Goal: Information Seeking & Learning: Learn about a topic

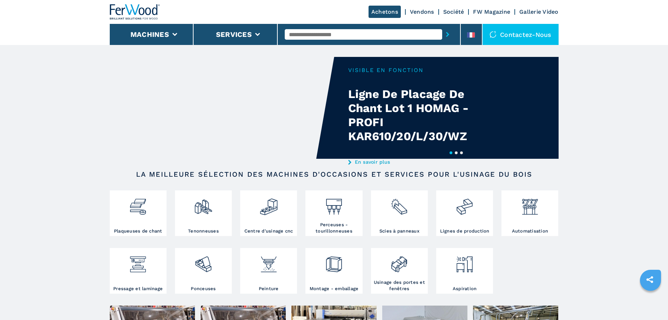
click at [318, 34] on input "text" at bounding box center [364, 34] width 158 height 11
type input "******"
click at [442, 26] on button "submit-button" at bounding box center [447, 34] width 11 height 16
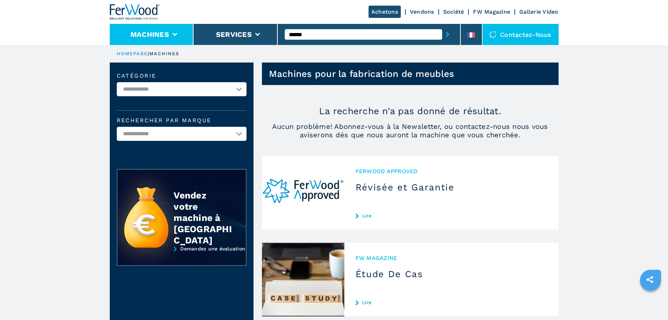
click at [142, 31] on button "Machines" at bounding box center [150, 34] width 39 height 8
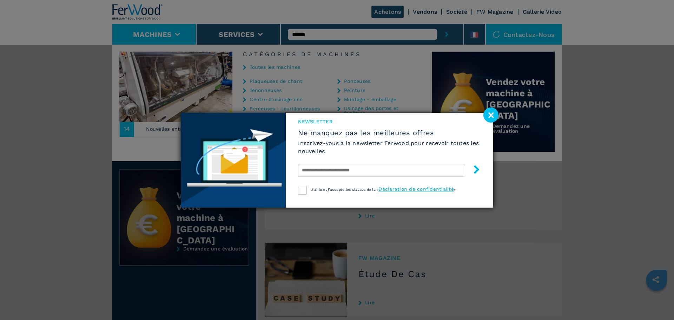
click at [493, 114] on image at bounding box center [490, 114] width 15 height 15
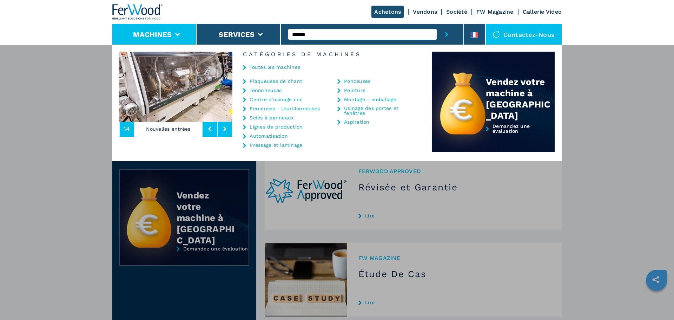
click at [380, 97] on link "Montage - emballage" at bounding box center [370, 99] width 52 height 5
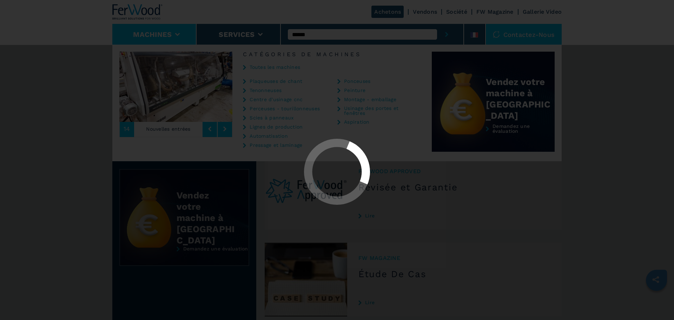
select select "**********"
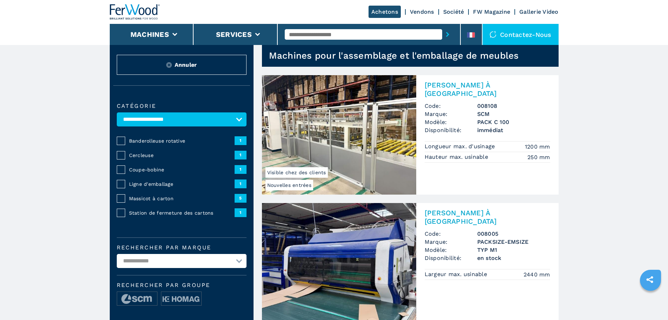
scroll to position [35, 0]
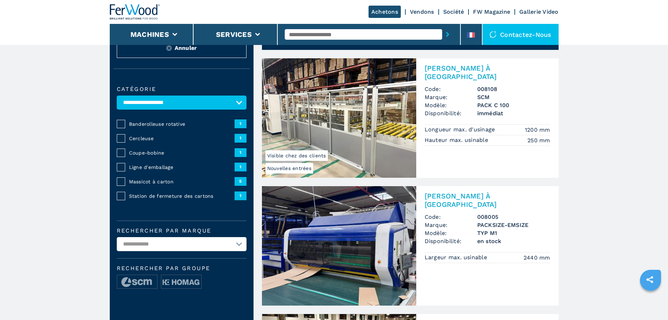
click at [244, 104] on select "**********" at bounding box center [182, 102] width 130 height 14
click at [138, 251] on select "**********" at bounding box center [182, 244] width 130 height 14
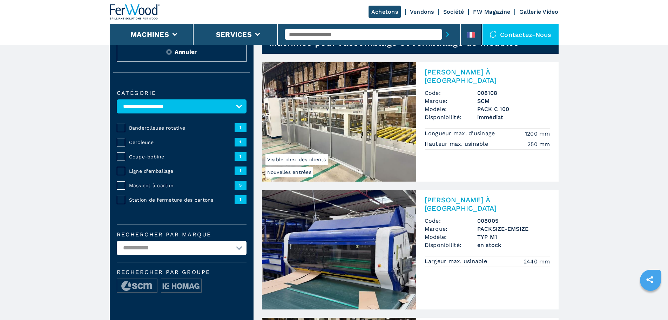
scroll to position [0, 0]
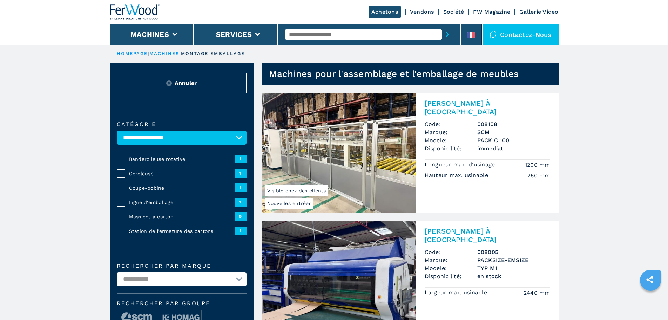
click at [373, 186] on img at bounding box center [339, 152] width 154 height 119
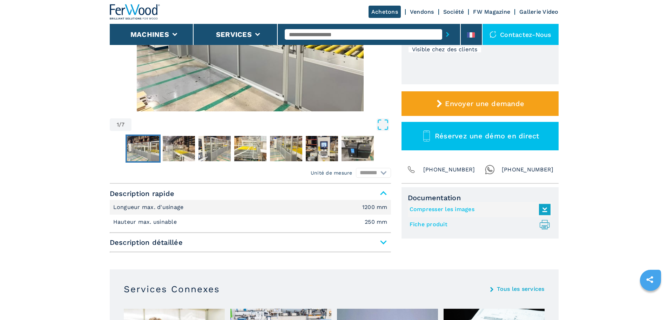
scroll to position [210, 0]
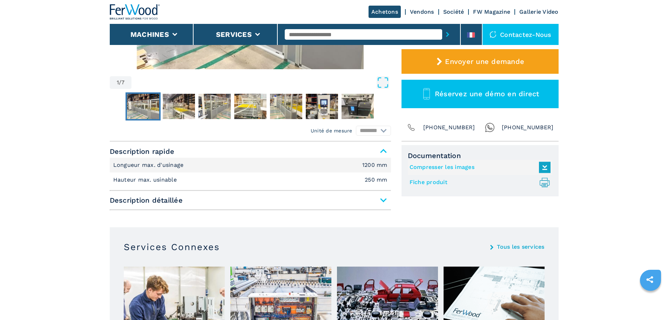
click at [382, 203] on span "Description détaillée" at bounding box center [250, 200] width 281 height 13
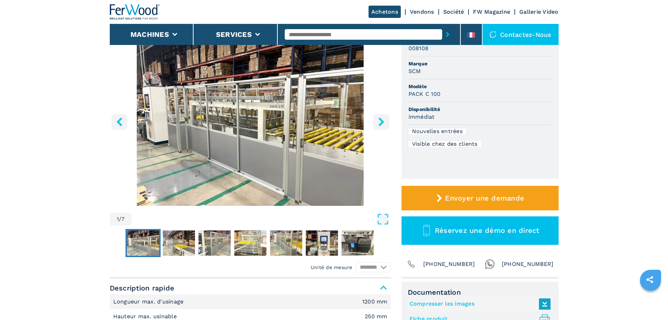
scroll to position [0, 0]
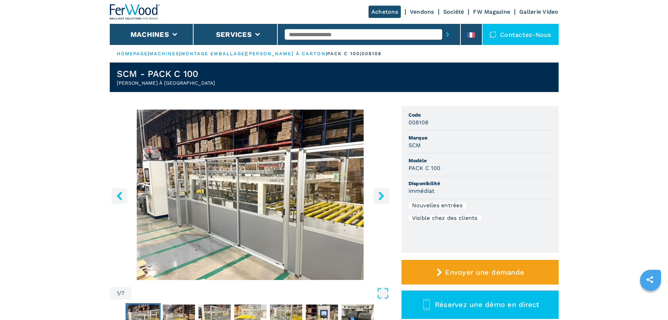
click at [385, 196] on icon "right-button" at bounding box center [381, 195] width 9 height 9
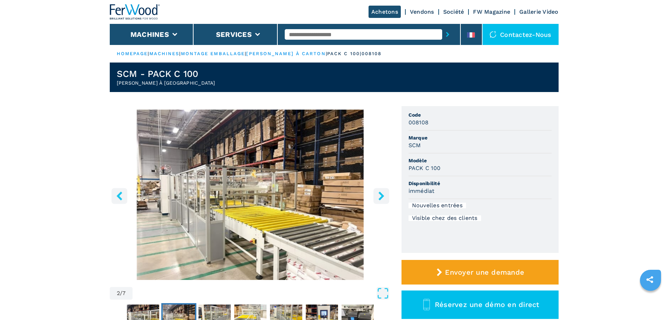
click at [385, 196] on icon "right-button" at bounding box center [381, 195] width 9 height 9
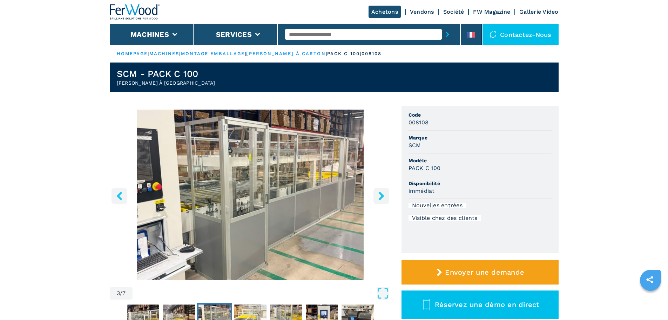
click at [385, 196] on icon "right-button" at bounding box center [381, 195] width 9 height 9
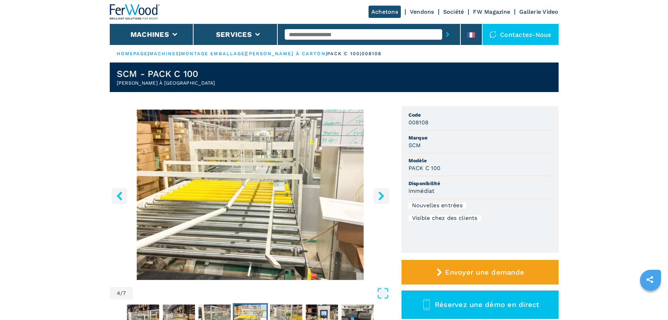
click at [385, 196] on icon "right-button" at bounding box center [381, 195] width 9 height 9
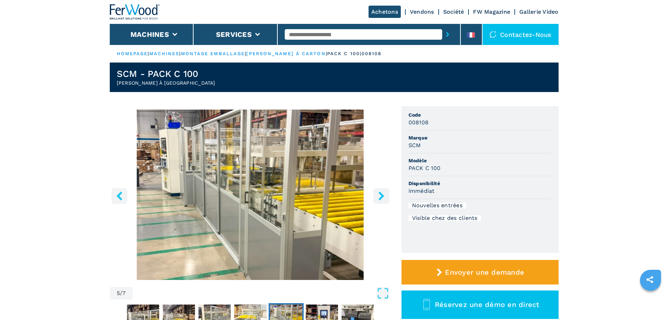
click at [385, 196] on icon "right-button" at bounding box center [381, 195] width 9 height 9
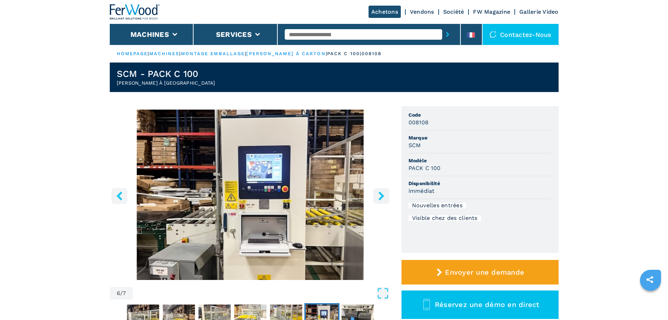
click at [385, 196] on icon "right-button" at bounding box center [381, 195] width 9 height 9
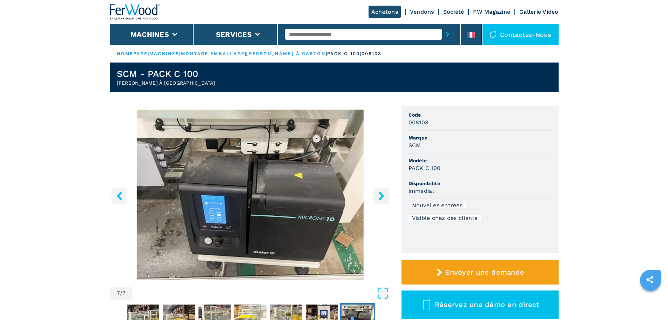
click at [385, 196] on icon "right-button" at bounding box center [381, 195] width 9 height 9
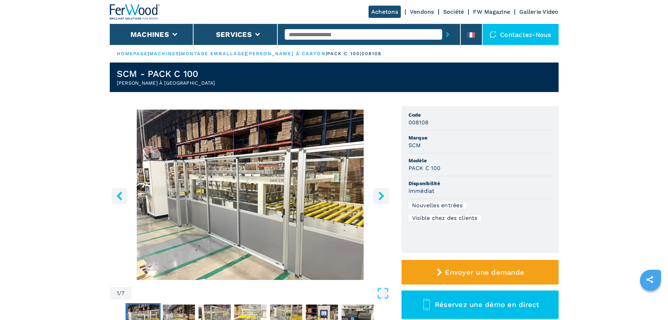
click at [385, 196] on icon "right-button" at bounding box center [381, 195] width 9 height 9
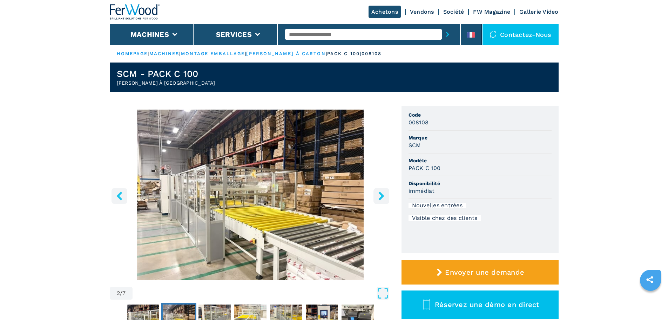
click at [385, 196] on icon "right-button" at bounding box center [381, 195] width 9 height 9
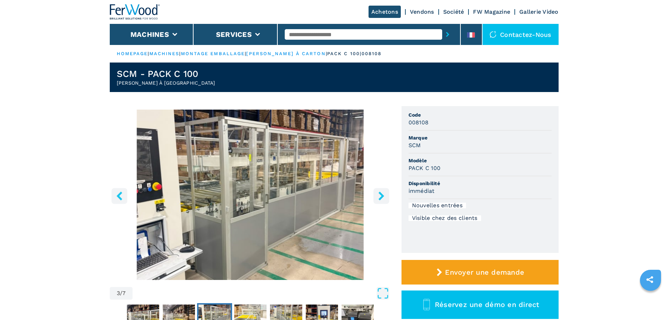
click at [385, 196] on icon "right-button" at bounding box center [381, 195] width 9 height 9
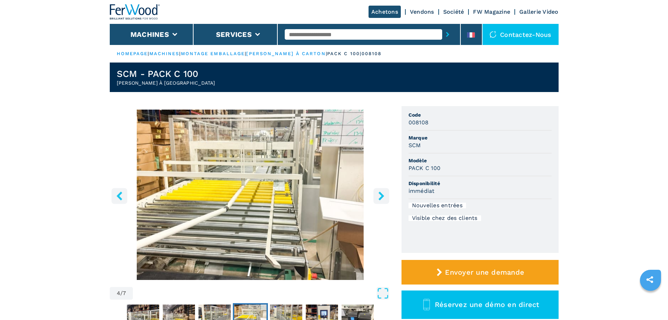
click at [385, 196] on icon "right-button" at bounding box center [381, 195] width 9 height 9
